Goal: Task Accomplishment & Management: Manage account settings

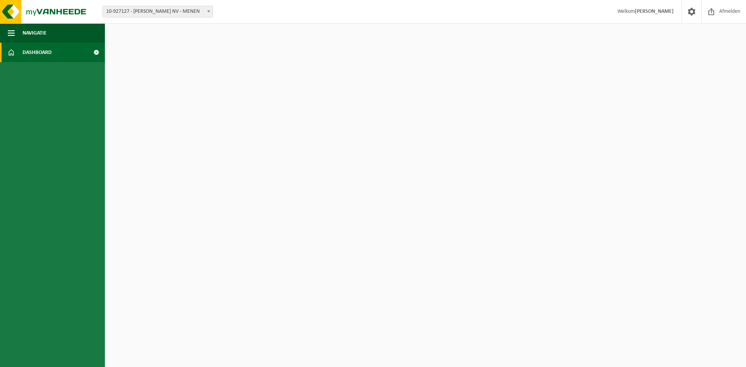
click at [655, 12] on strong "[PERSON_NAME]" at bounding box center [654, 12] width 39 height 6
click at [692, 10] on span at bounding box center [692, 11] width 12 height 23
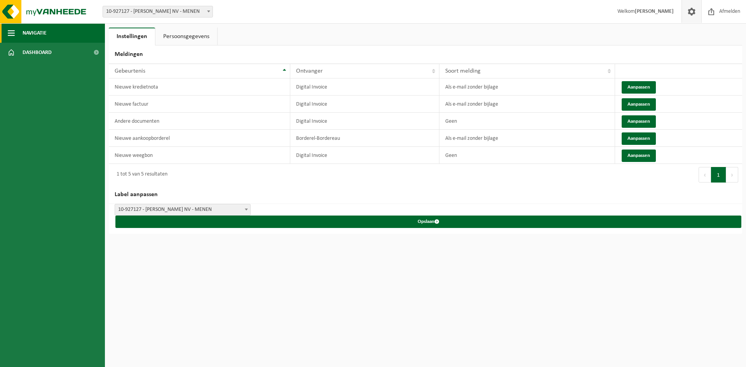
click at [20, 31] on button "Navigatie" at bounding box center [52, 32] width 105 height 19
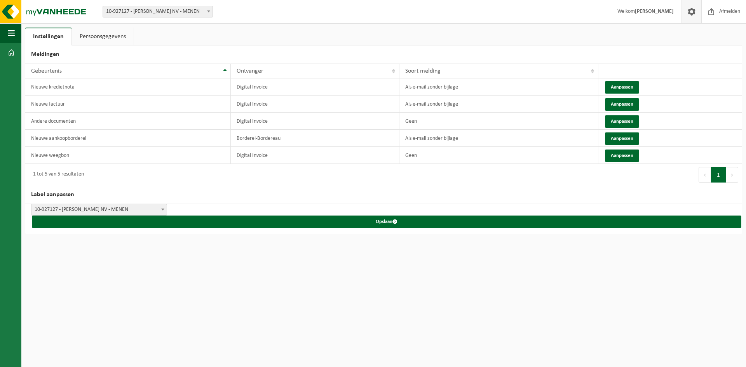
click at [93, 37] on link "Persoonsgegevens" at bounding box center [103, 37] width 62 height 18
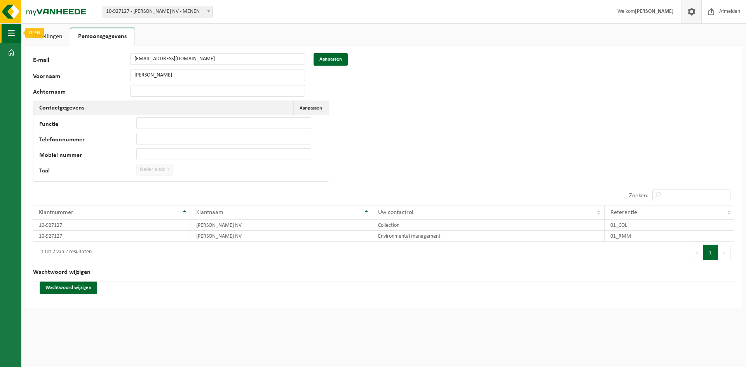
click at [12, 35] on span "button" at bounding box center [11, 32] width 7 height 19
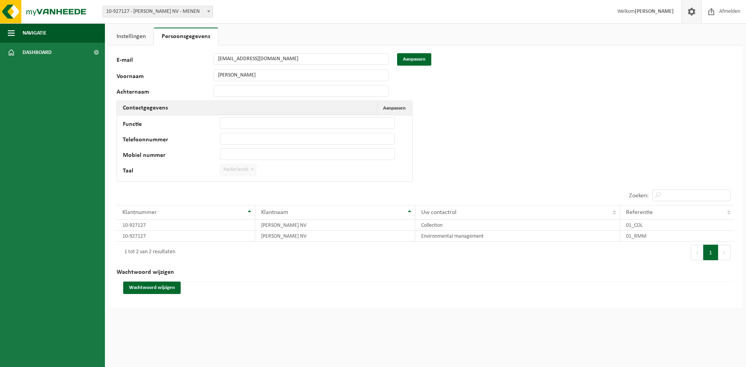
click at [692, 13] on span at bounding box center [692, 11] width 12 height 23
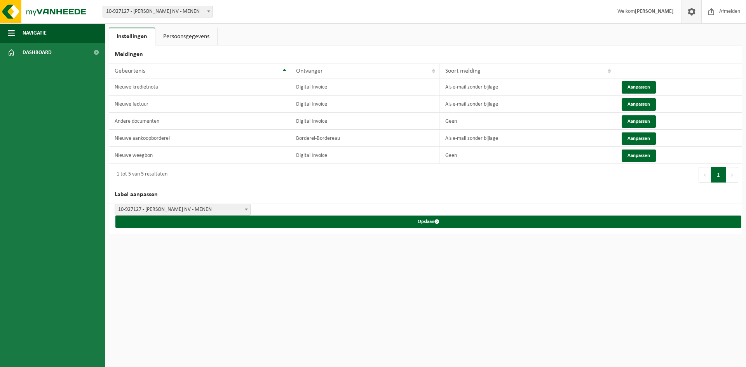
click at [688, 10] on span at bounding box center [692, 11] width 12 height 23
click at [27, 51] on span "Dashboard" at bounding box center [37, 52] width 29 height 19
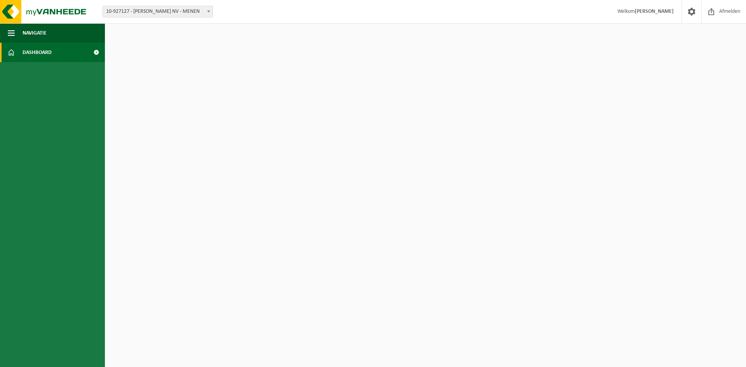
click at [210, 12] on span at bounding box center [209, 11] width 8 height 10
click at [210, 11] on b at bounding box center [208, 11] width 3 height 2
click at [34, 50] on span "Dashboard" at bounding box center [37, 52] width 29 height 19
drag, startPoint x: 0, startPoint y: 0, endPoint x: 35, endPoint y: 32, distance: 47.9
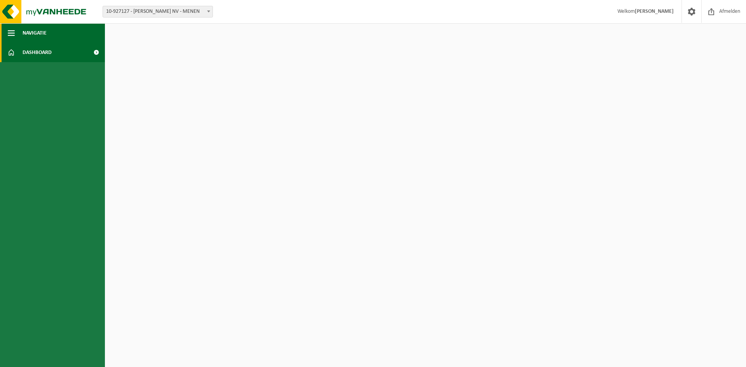
click at [35, 32] on span "Navigatie" at bounding box center [35, 32] width 24 height 19
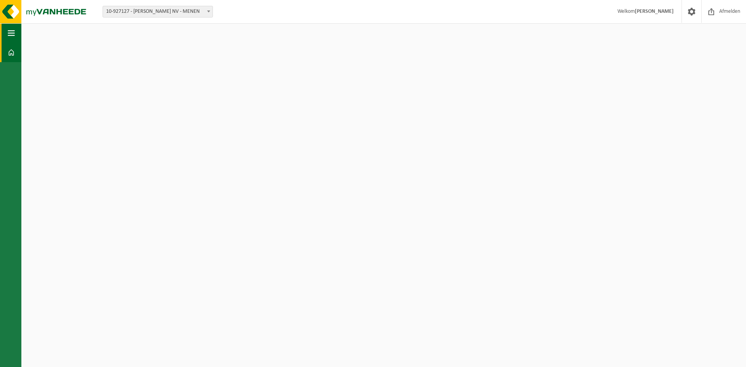
click at [12, 36] on span "button" at bounding box center [11, 32] width 7 height 19
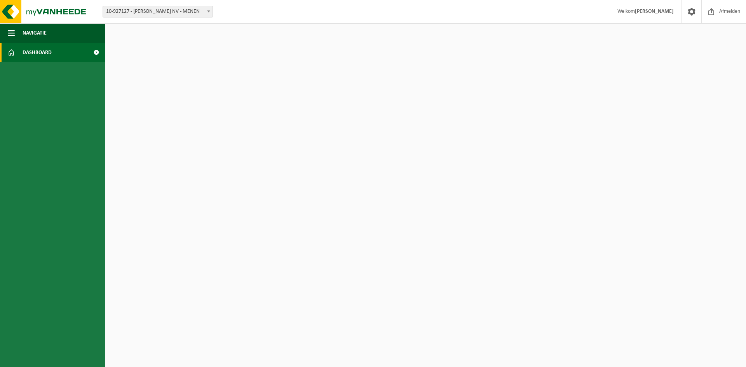
click at [29, 51] on span "Dashboard" at bounding box center [37, 52] width 29 height 19
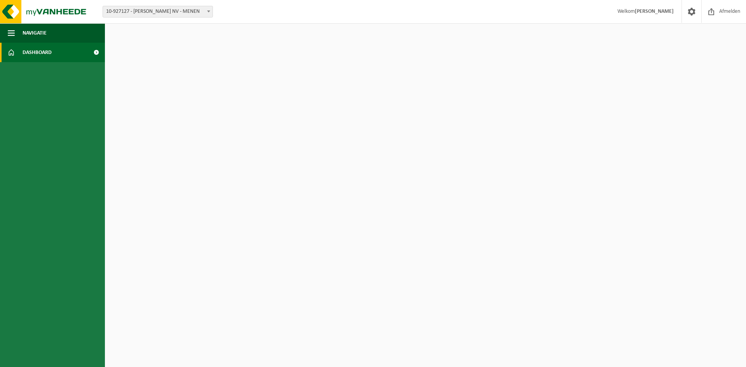
click at [29, 51] on span "Dashboard" at bounding box center [37, 52] width 29 height 19
click at [98, 51] on span at bounding box center [95, 52] width 17 height 19
click at [660, 12] on strong "[PERSON_NAME]" at bounding box center [654, 12] width 39 height 6
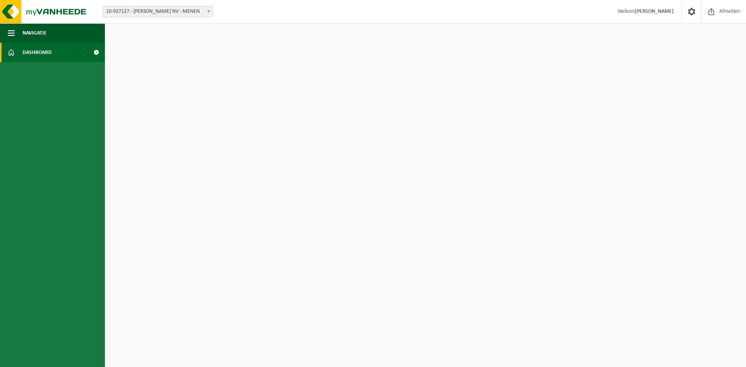
click at [638, 11] on span "Welkom SABRINA" at bounding box center [646, 11] width 72 height 23
click at [694, 13] on span at bounding box center [692, 11] width 12 height 23
click at [728, 11] on span "Afmelden" at bounding box center [730, 11] width 25 height 23
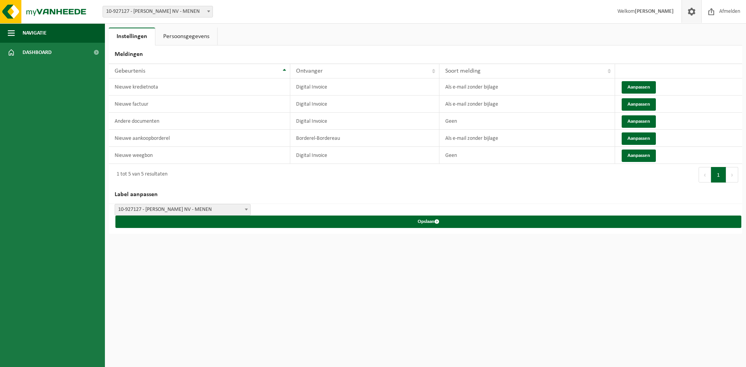
click at [190, 38] on link "Persoonsgegevens" at bounding box center [186, 37] width 62 height 18
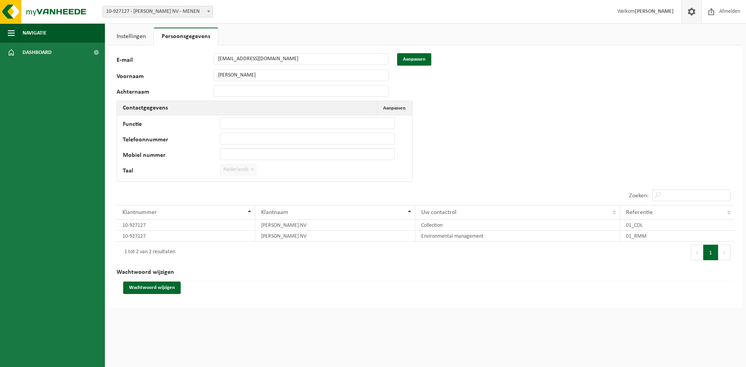
click at [131, 35] on link "Instellingen" at bounding box center [131, 37] width 45 height 18
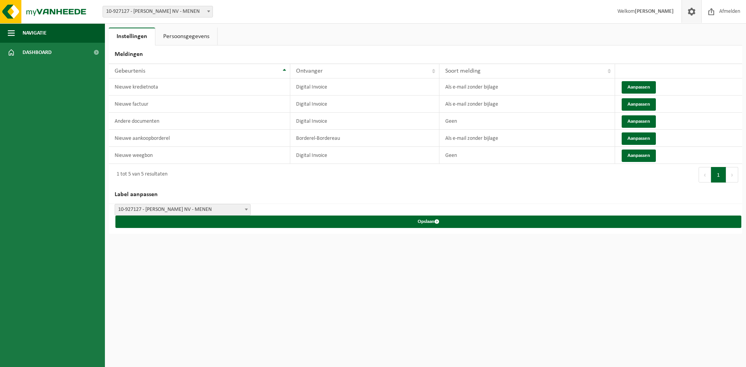
click at [175, 34] on link "Persoonsgegevens" at bounding box center [186, 37] width 62 height 18
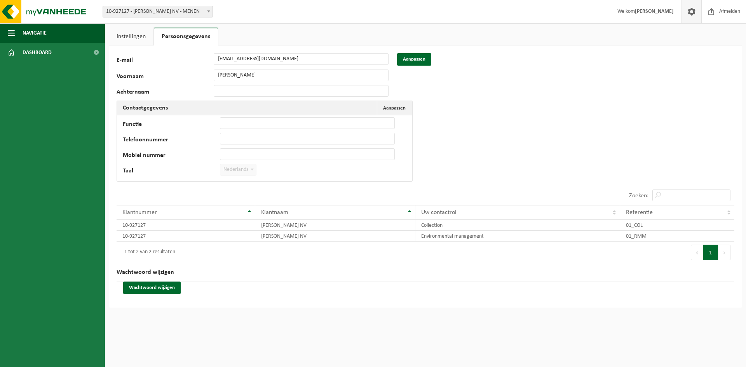
click at [130, 34] on link "Instellingen" at bounding box center [131, 37] width 45 height 18
